Goal: Task Accomplishment & Management: Use online tool/utility

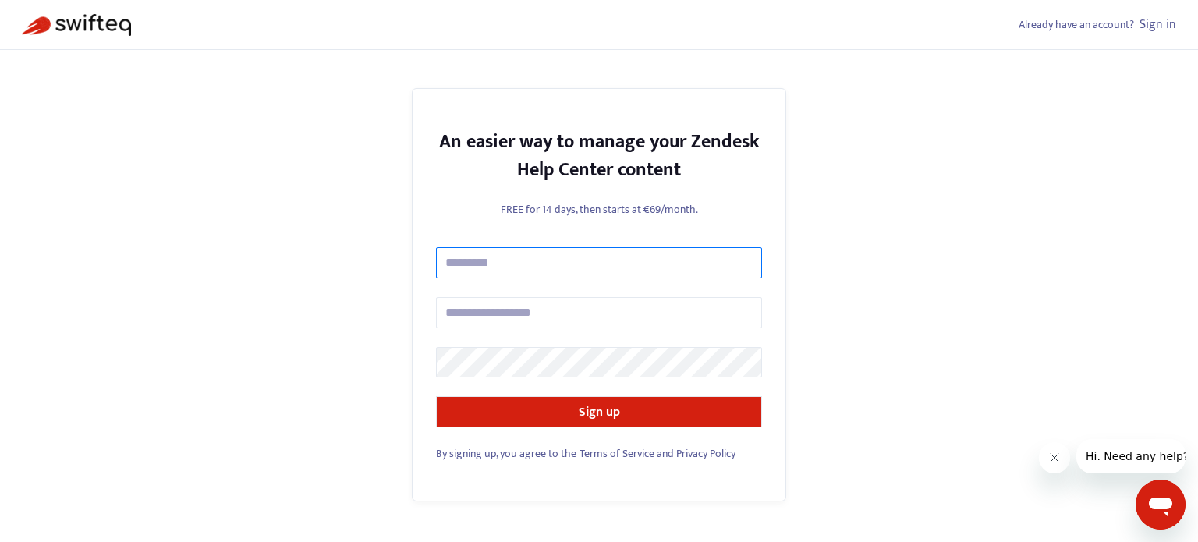
click at [516, 249] on input "text" at bounding box center [599, 262] width 326 height 31
type input "**********"
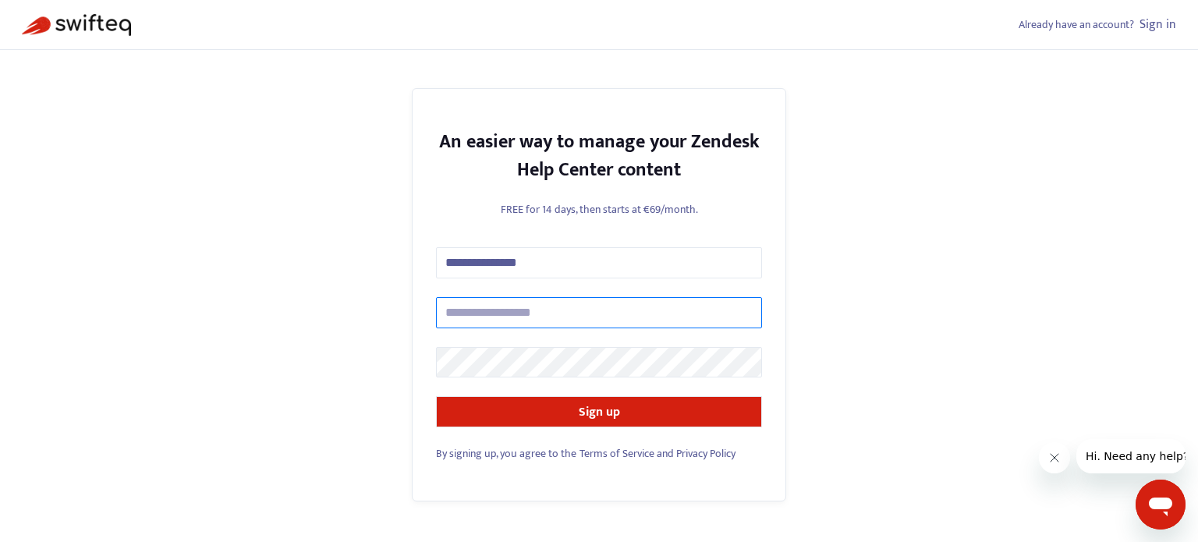
type input "**********"
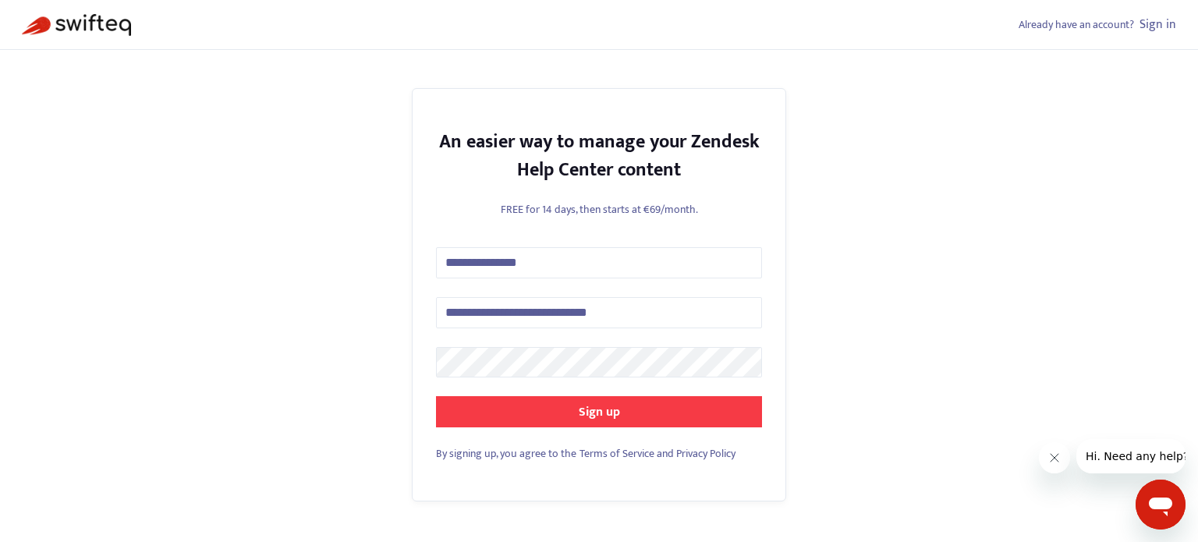
click at [579, 407] on strong "Sign up" at bounding box center [599, 412] width 41 height 21
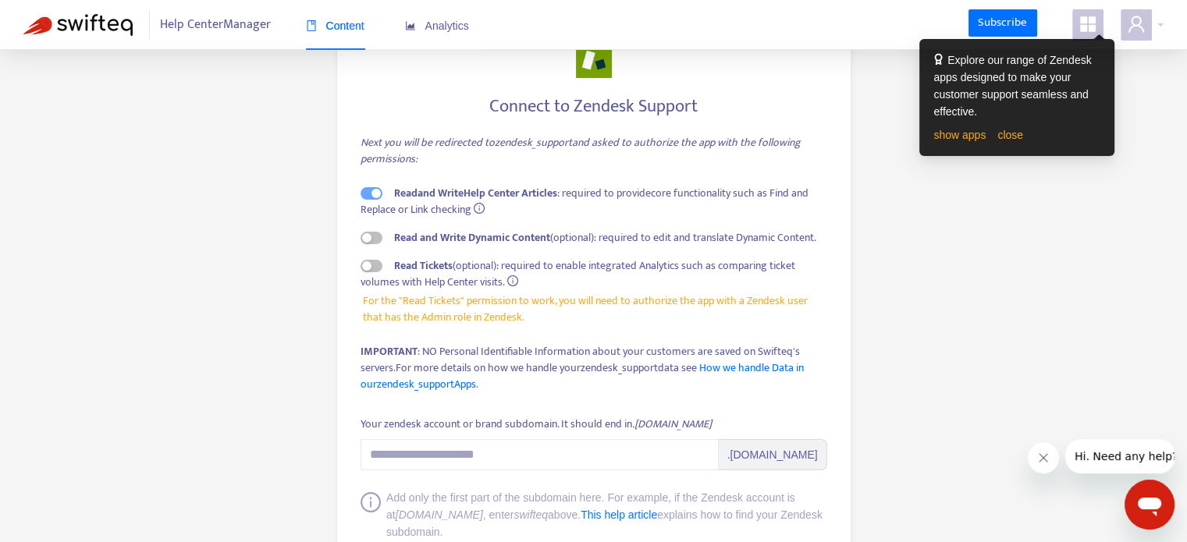
scroll to position [72, 0]
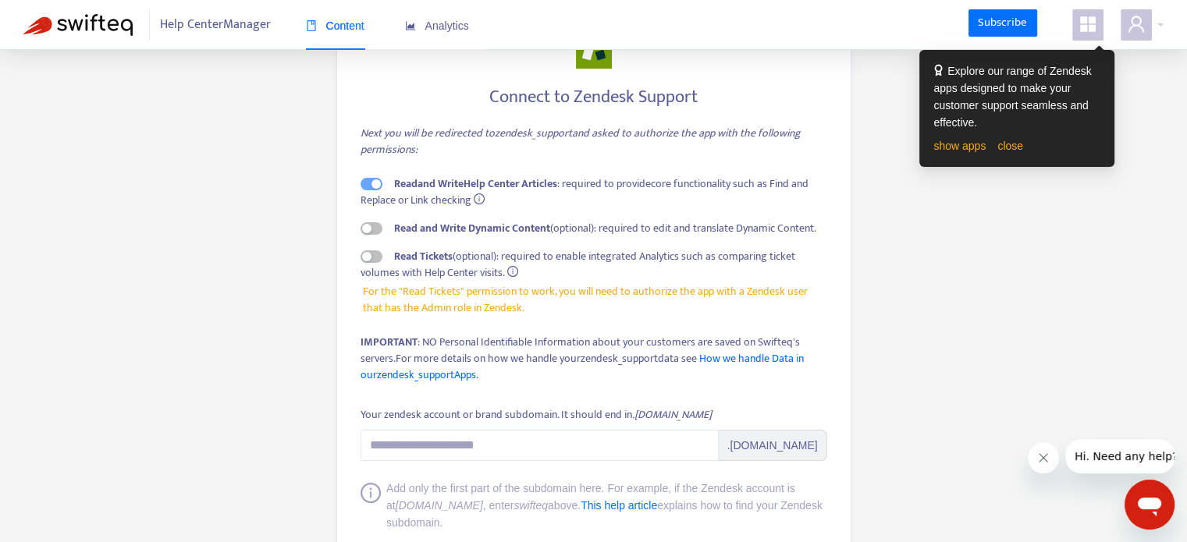
click at [513, 274] on icon "info-circle" at bounding box center [512, 271] width 11 height 11
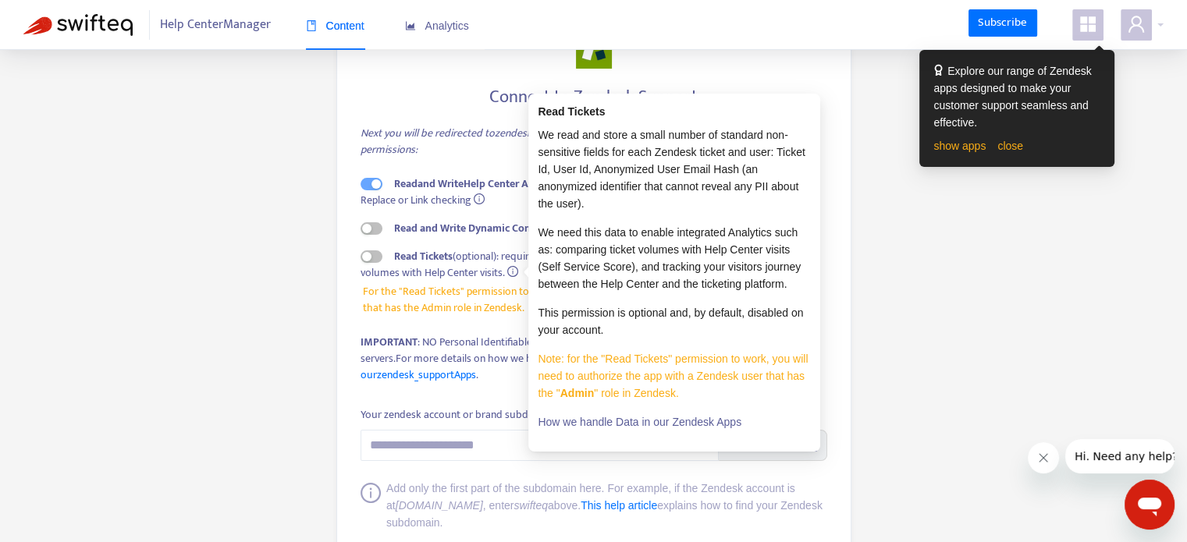
click at [509, 230] on strong "Read and Write Dynamic Content" at bounding box center [472, 228] width 156 height 18
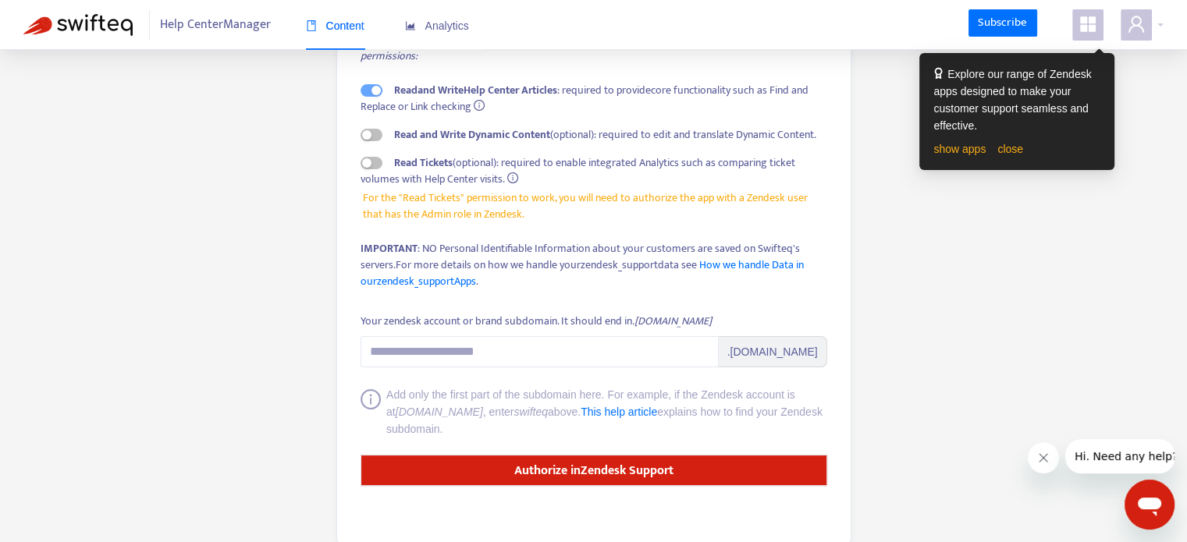
scroll to position [169, 0]
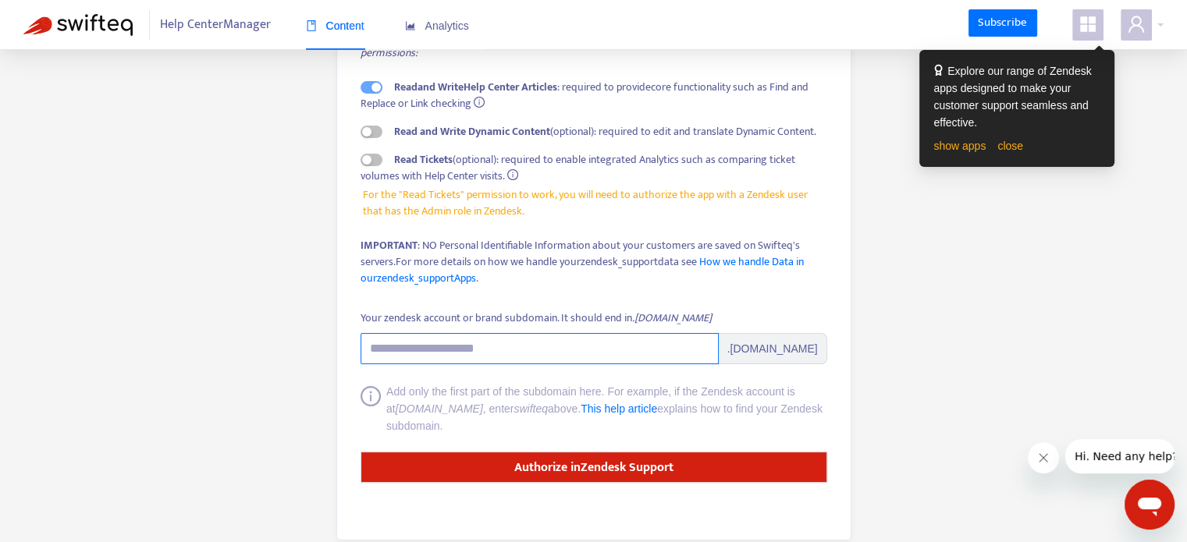
click at [588, 349] on input "Your zendesk account or brand subdomain. It should end in .zendesk.com" at bounding box center [539, 348] width 358 height 31
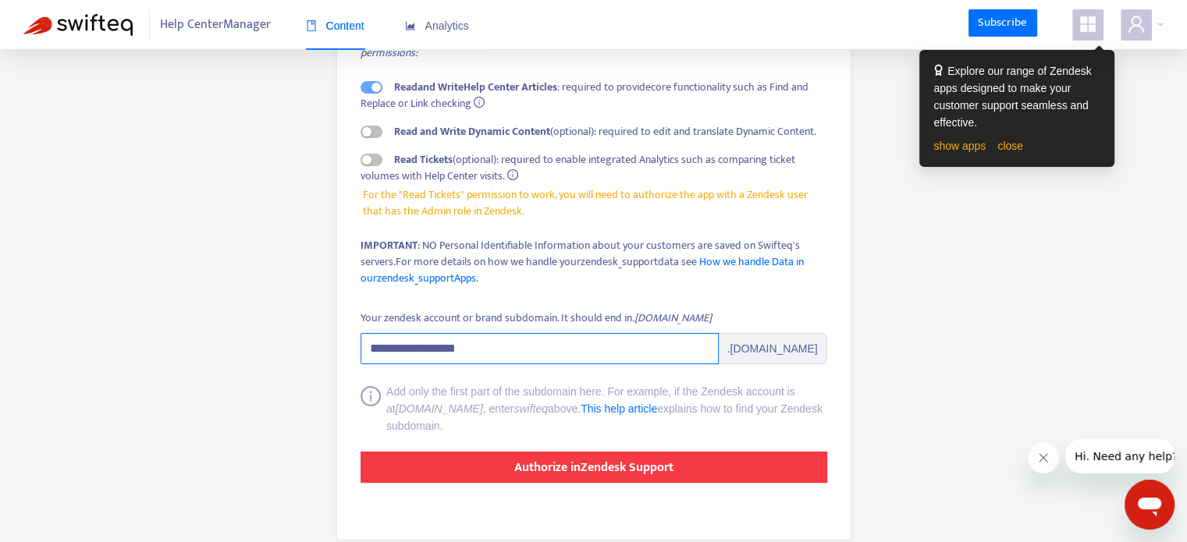
type input "**********"
click at [598, 465] on strong "Authorize in Zendesk Support" at bounding box center [593, 467] width 159 height 21
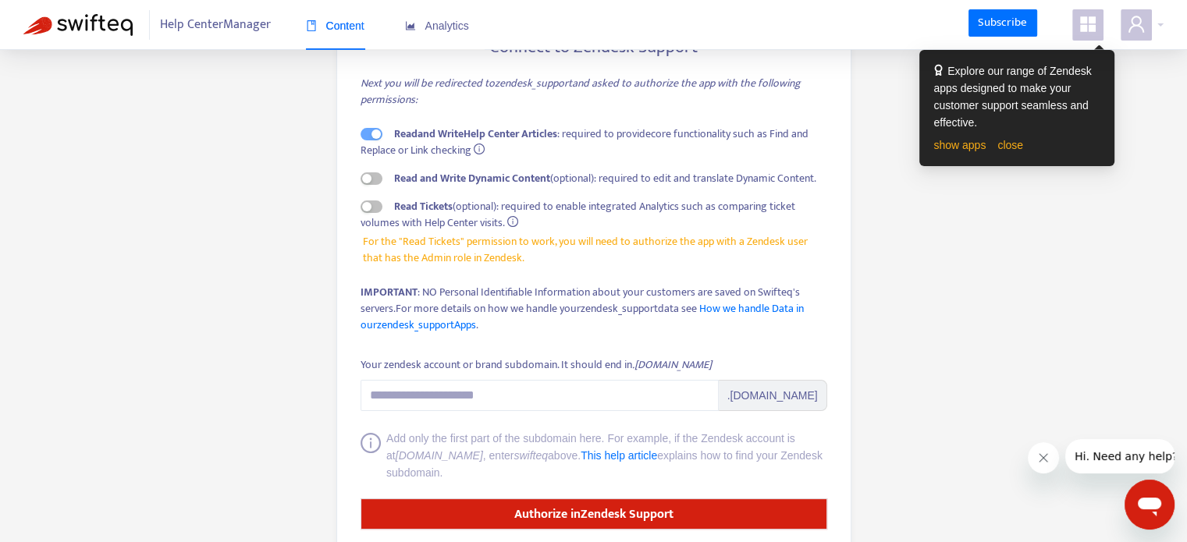
scroll to position [176, 0]
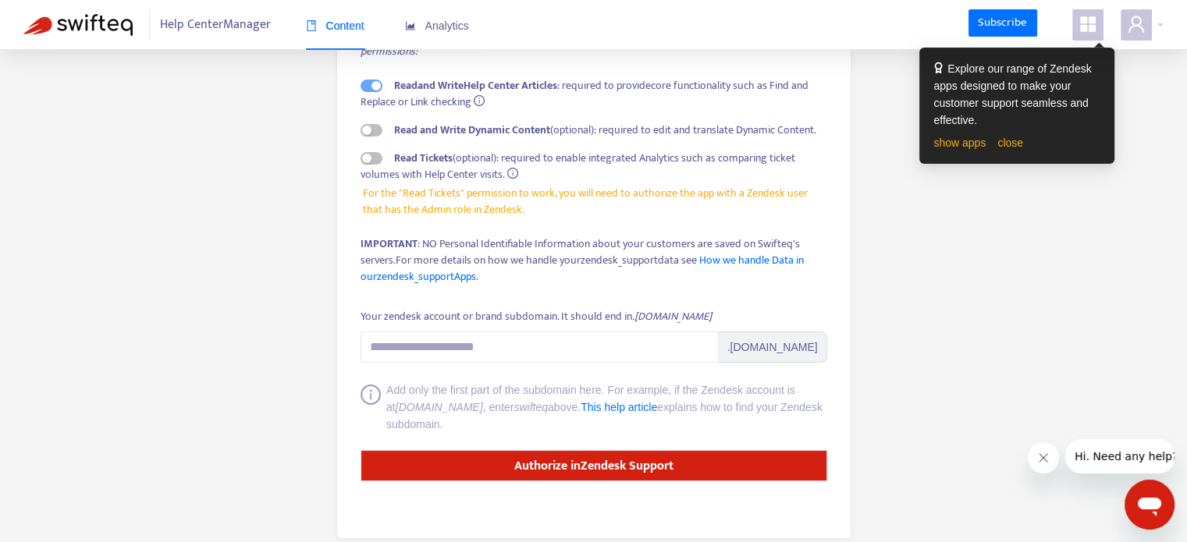
scroll to position [167, 0]
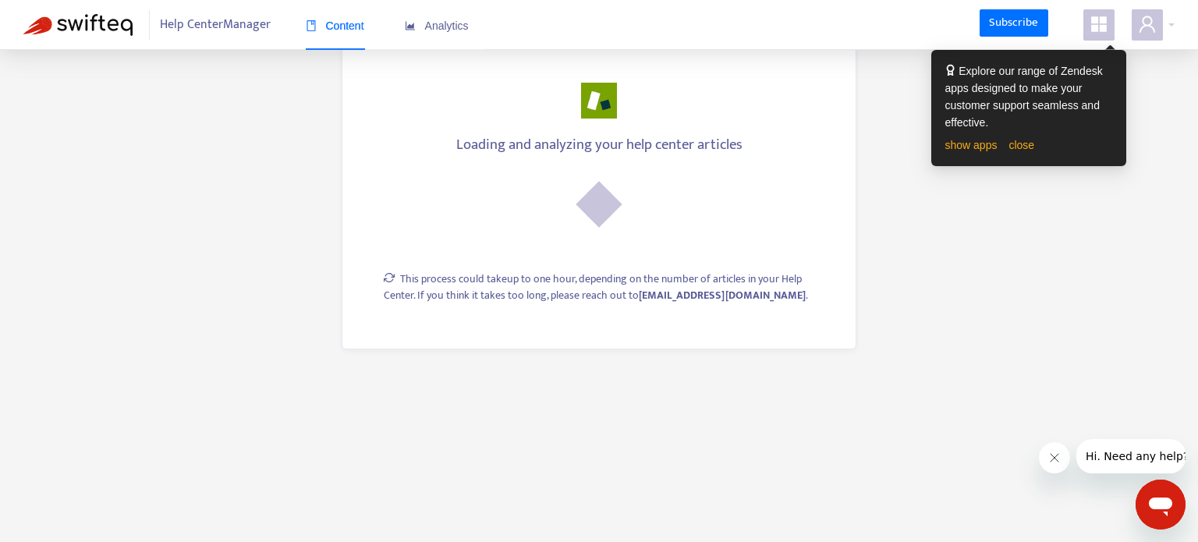
click at [1016, 152] on div "show apps close" at bounding box center [1028, 145] width 167 height 17
click at [1019, 149] on link "close" at bounding box center [1022, 145] width 26 height 12
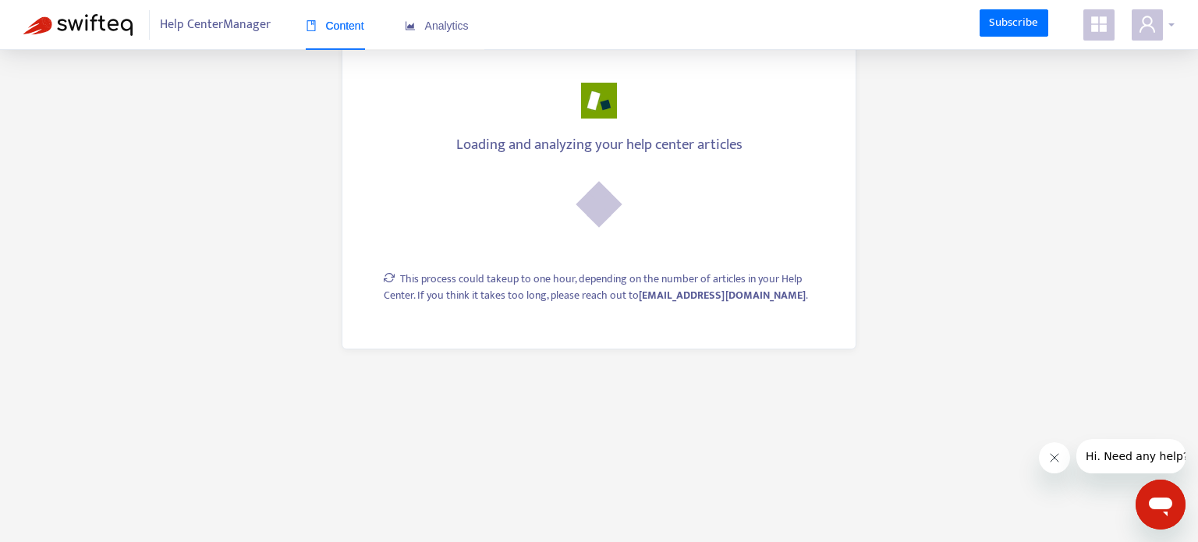
click at [1154, 21] on icon "user" at bounding box center [1147, 24] width 19 height 19
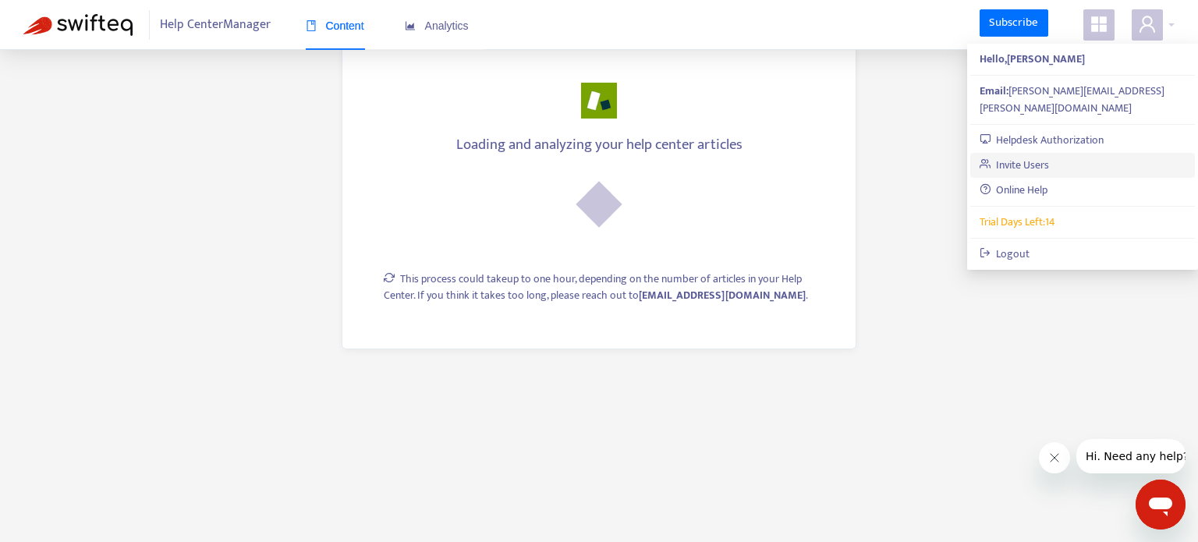
click at [1050, 156] on link "Invite Users" at bounding box center [1015, 165] width 70 height 18
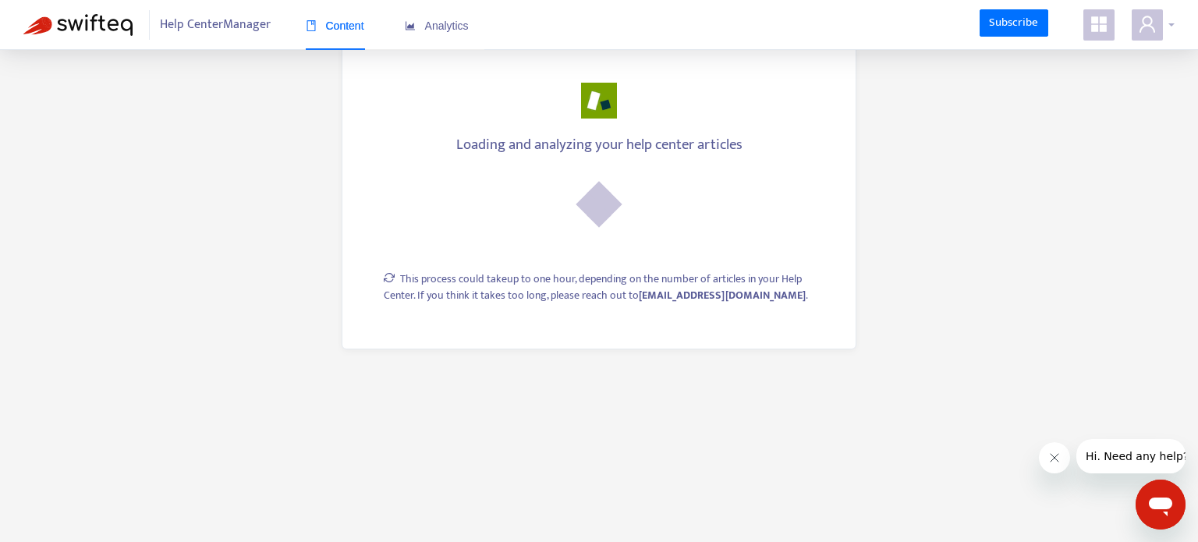
click at [1158, 37] on span at bounding box center [1147, 24] width 31 height 31
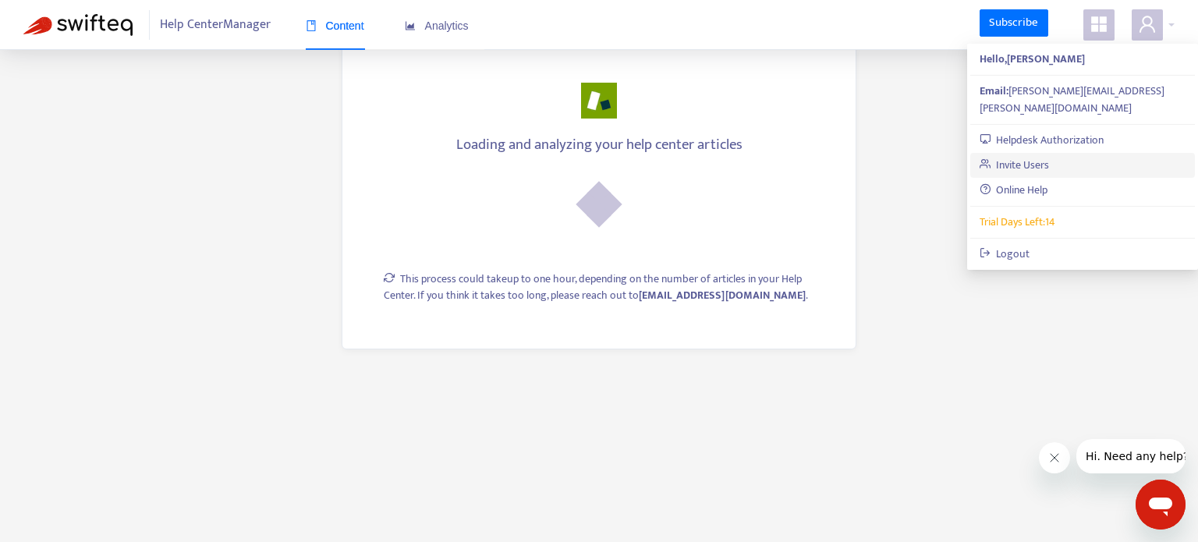
click at [1039, 156] on link "Invite Users" at bounding box center [1015, 165] width 70 height 18
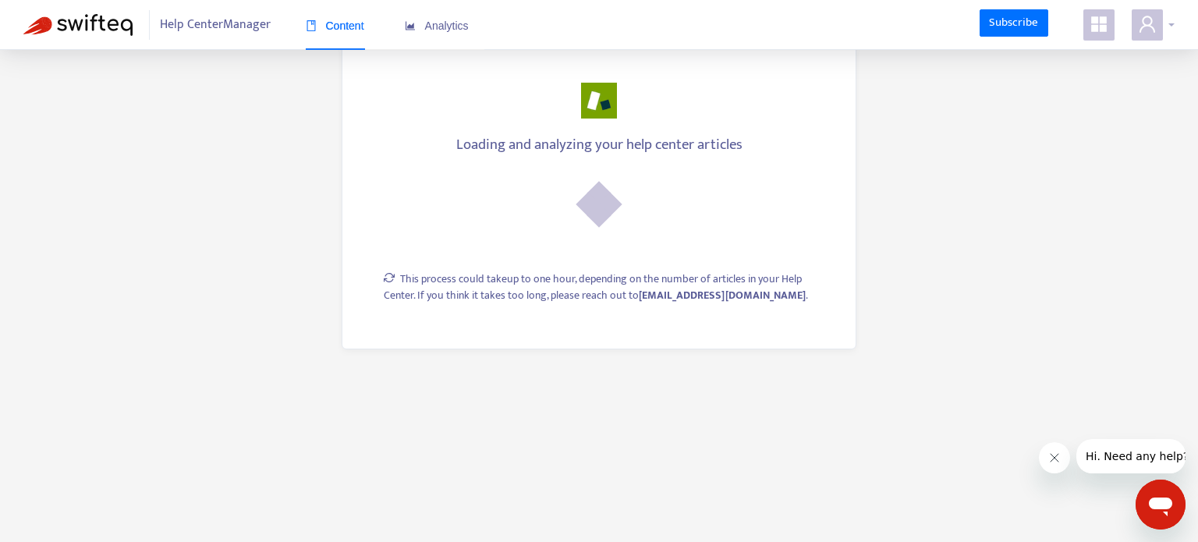
click at [1165, 35] on div at bounding box center [1153, 24] width 43 height 31
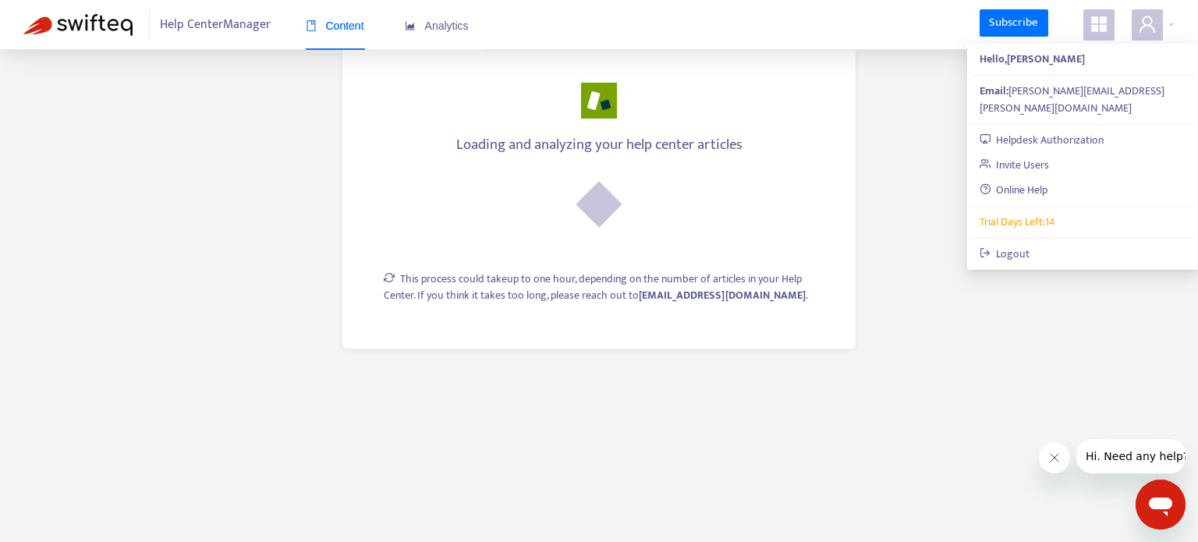
click at [943, 186] on main "Loading and analyzing your help center articles This process could take up to o…" at bounding box center [599, 271] width 1198 height 542
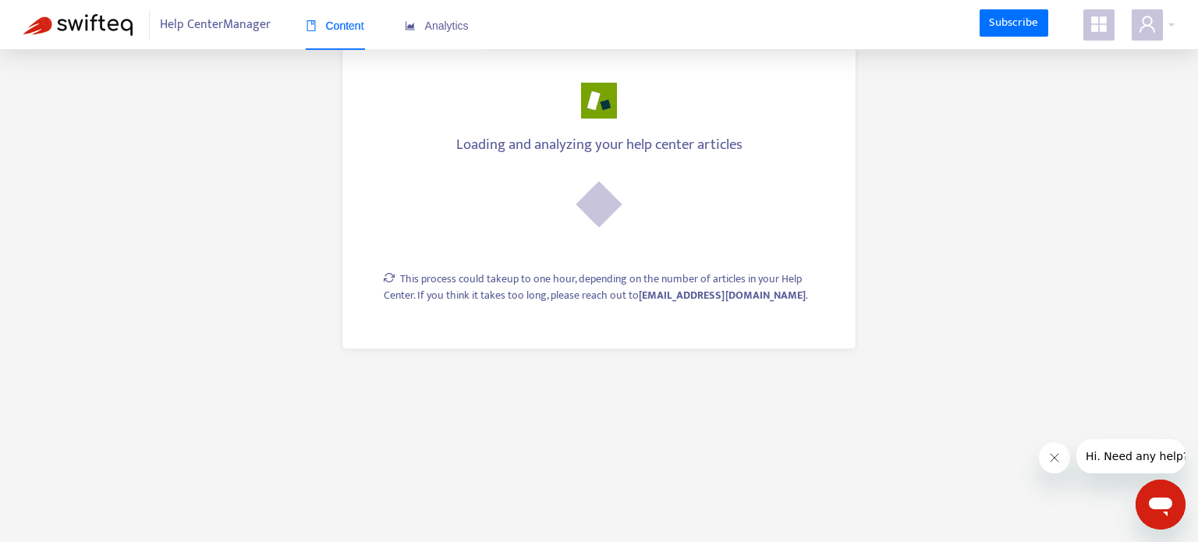
click at [1130, 24] on div "Subscribe" at bounding box center [1077, 24] width 195 height 31
click at [1141, 27] on icon "user" at bounding box center [1147, 24] width 19 height 19
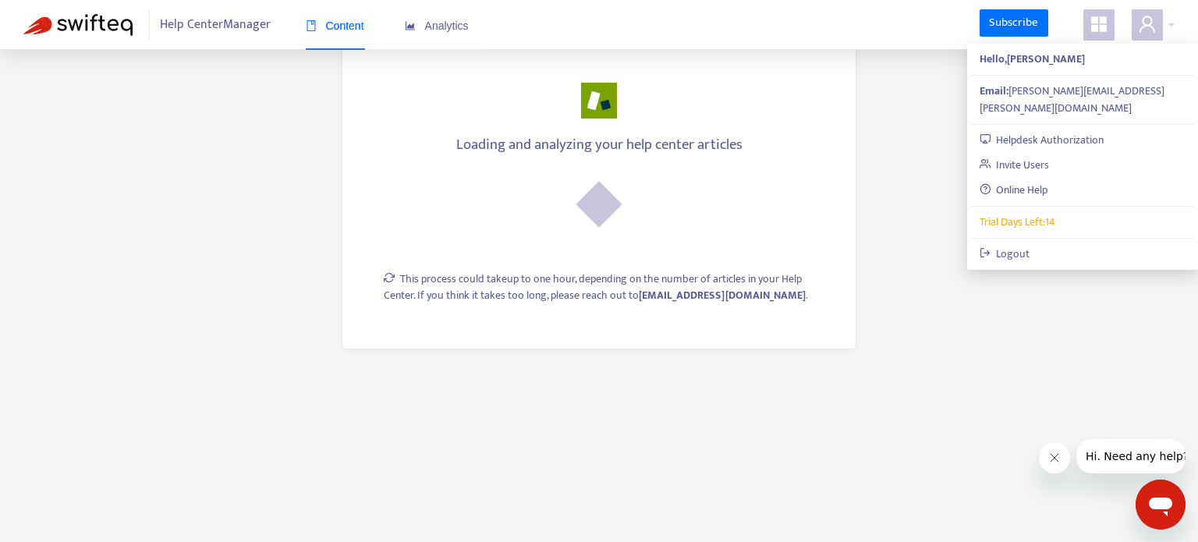
click at [1115, 33] on div at bounding box center [1105, 24] width 43 height 31
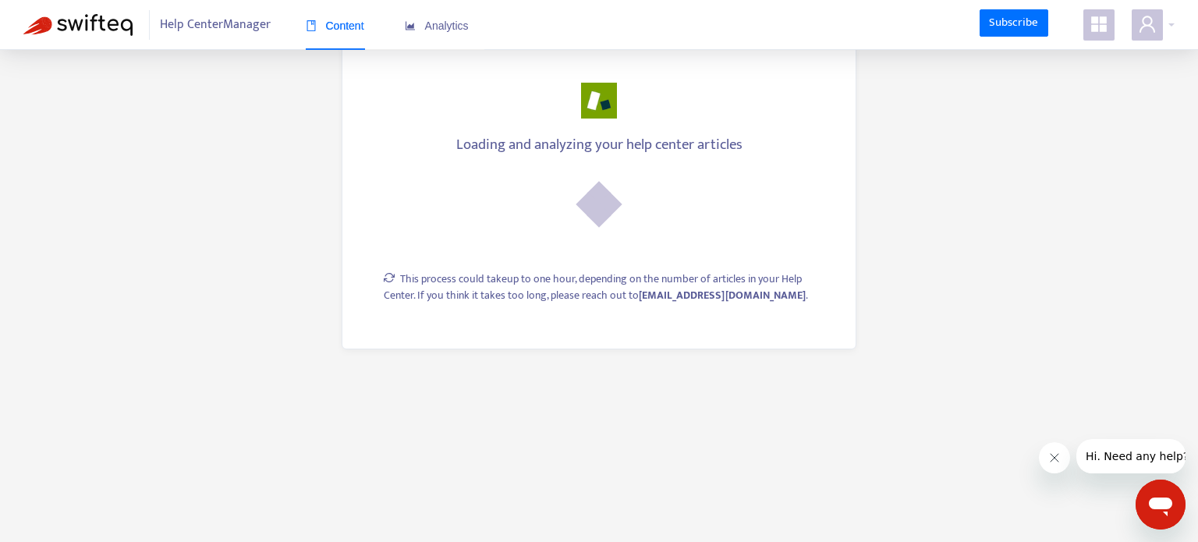
click at [922, 176] on main "Loading and analyzing your help center articles This process could take up to o…" at bounding box center [599, 271] width 1198 height 542
click at [554, 174] on div "Loading and analyzing your help center articles" at bounding box center [599, 182] width 467 height 105
click at [424, 103] on div at bounding box center [599, 101] width 467 height 36
click at [623, 105] on div at bounding box center [599, 101] width 467 height 36
click at [1107, 28] on icon "appstore" at bounding box center [1099, 24] width 19 height 19
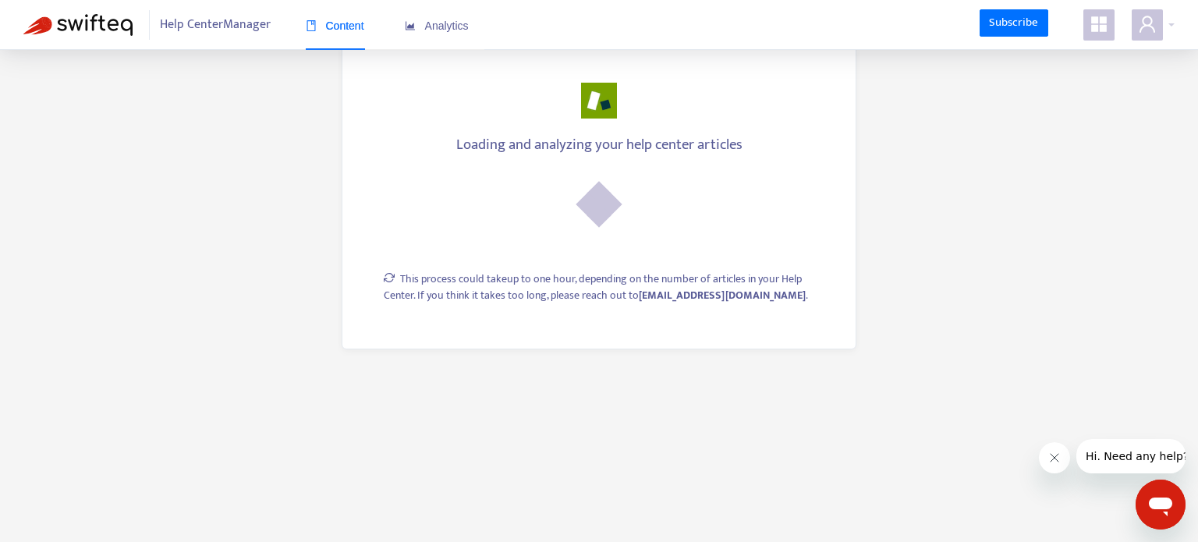
click at [1107, 28] on icon "appstore" at bounding box center [1099, 24] width 19 height 19
click at [1151, 26] on icon "user" at bounding box center [1148, 24] width 16 height 16
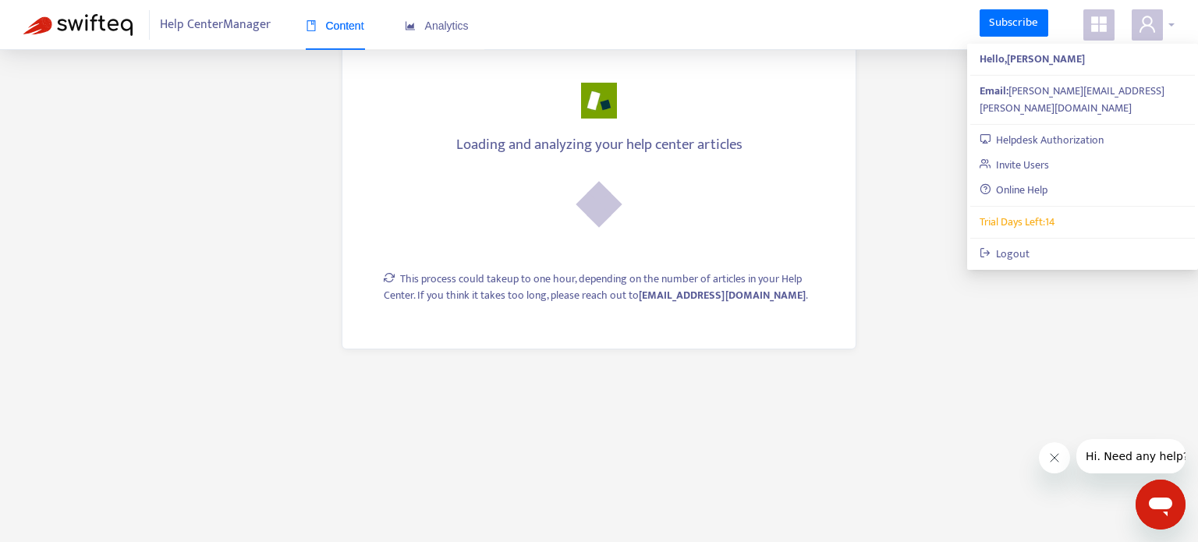
click at [1138, 35] on span at bounding box center [1147, 24] width 31 height 31
